Goal: Navigation & Orientation: Find specific page/section

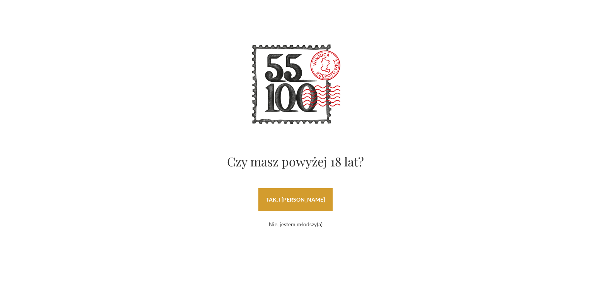
click at [276, 197] on link "tak, i uwielbiam wino" at bounding box center [295, 199] width 74 height 23
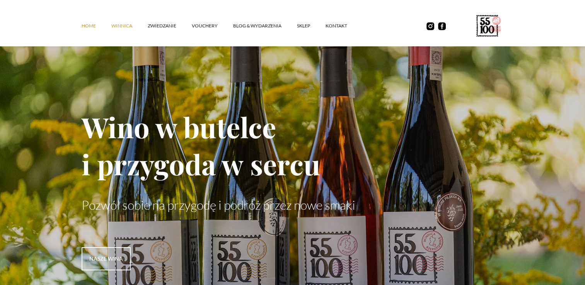
click at [124, 24] on link "winnica" at bounding box center [129, 25] width 36 height 23
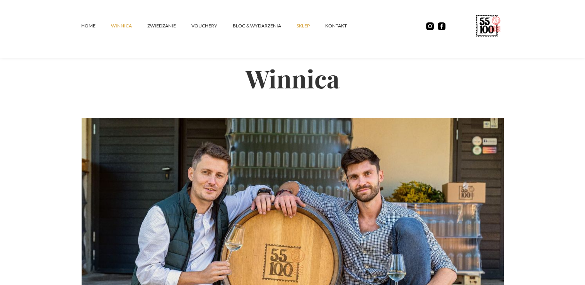
click at [300, 23] on link "SKLEP" at bounding box center [311, 25] width 29 height 23
